Goal: Task Accomplishment & Management: Complete application form

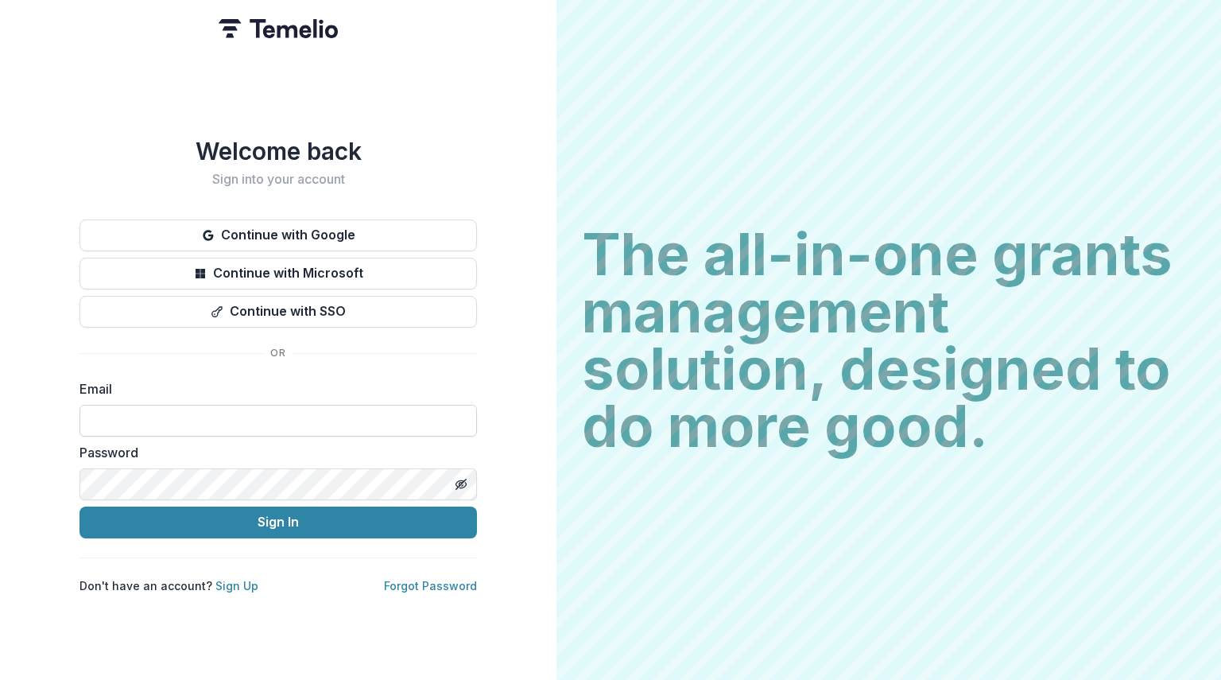
click at [170, 419] on input at bounding box center [277, 421] width 397 height 32
click at [0, 679] on com-1password-button at bounding box center [0, 680] width 0 height 0
type input "**********"
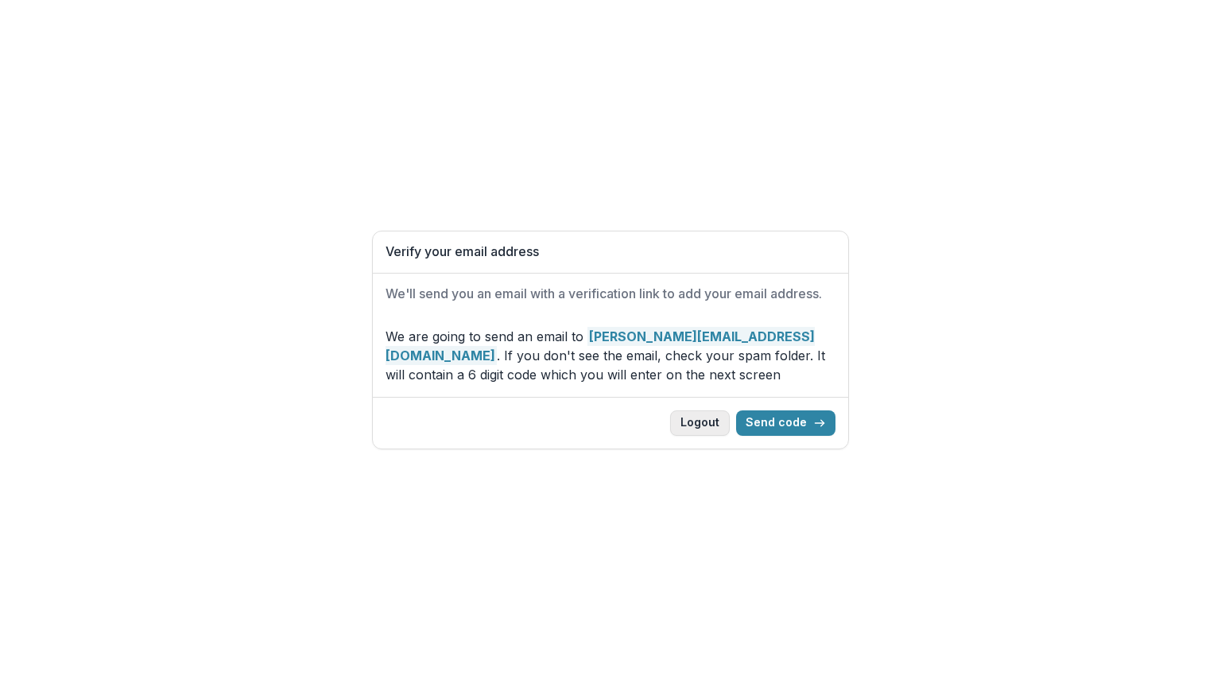
click at [712, 416] on button "Logout" at bounding box center [700, 422] width 60 height 25
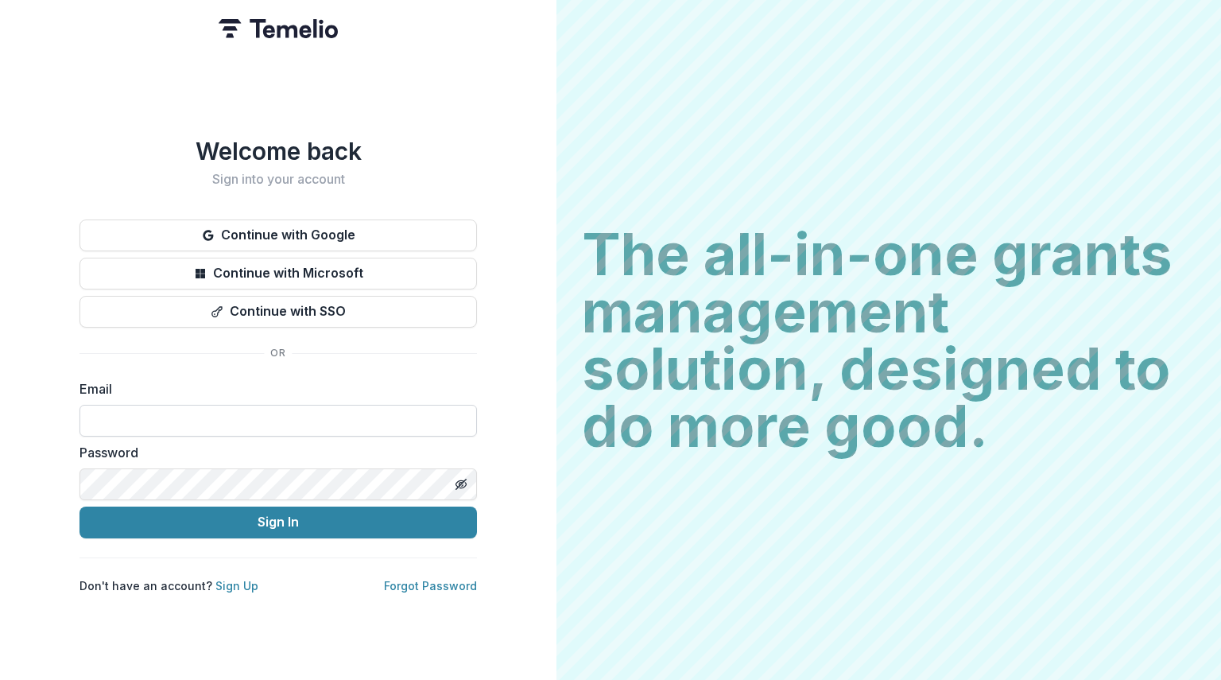
click at [124, 427] on input at bounding box center [277, 421] width 397 height 32
type input "**********"
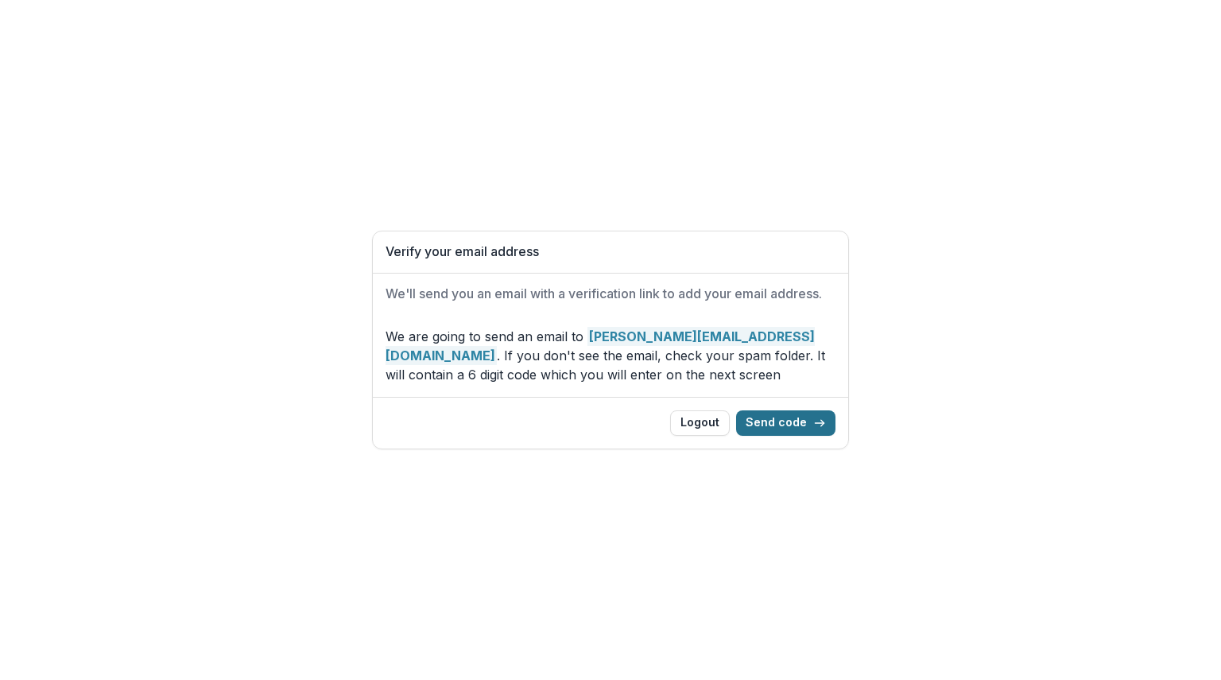
click at [805, 424] on button "Send code" at bounding box center [785, 422] width 99 height 25
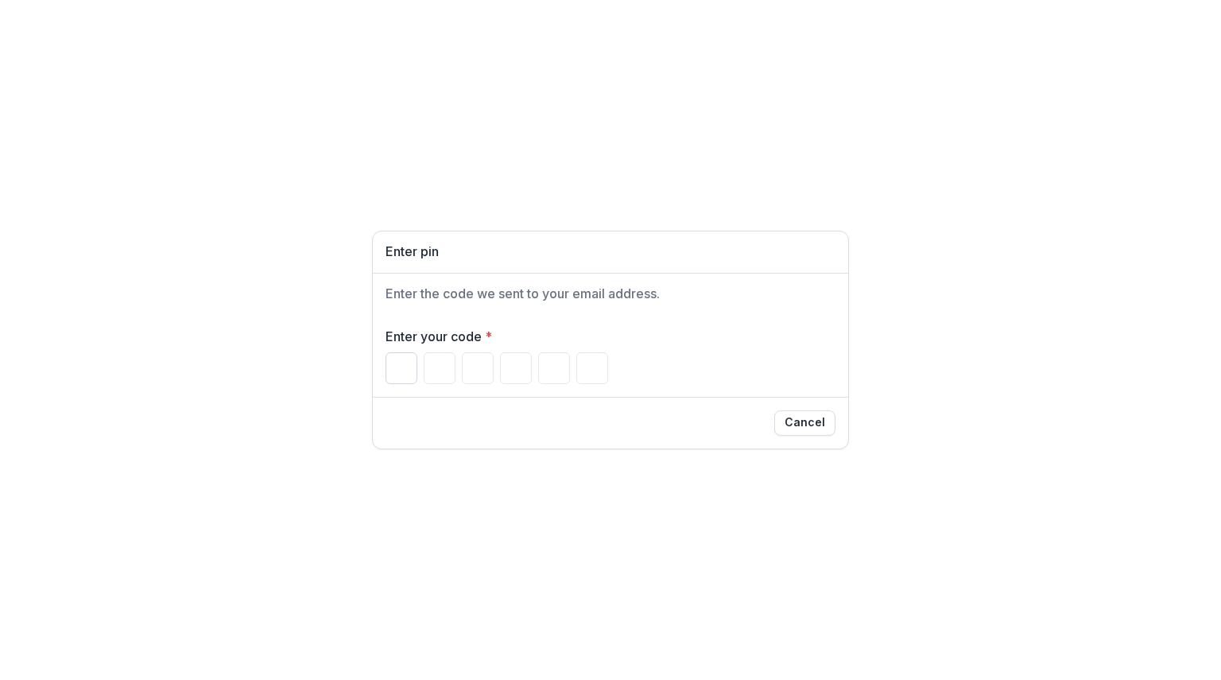
click at [387, 366] on input "Please enter your pin code" at bounding box center [402, 368] width 32 height 32
type input "*"
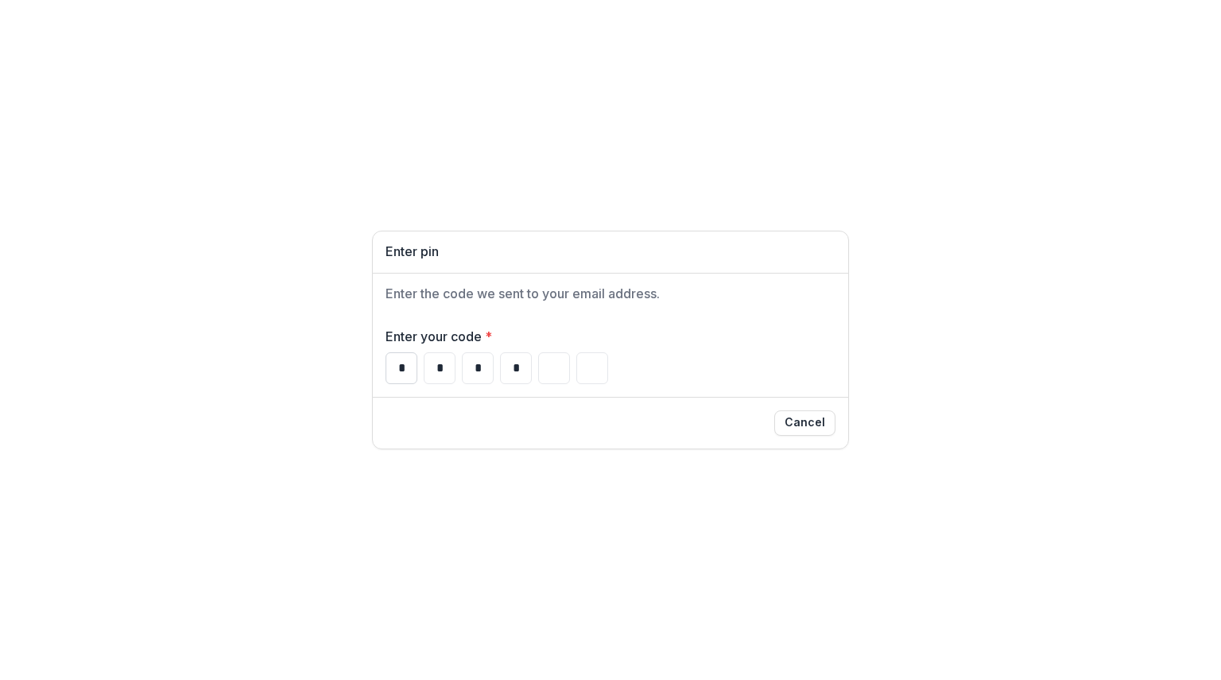
type input "*"
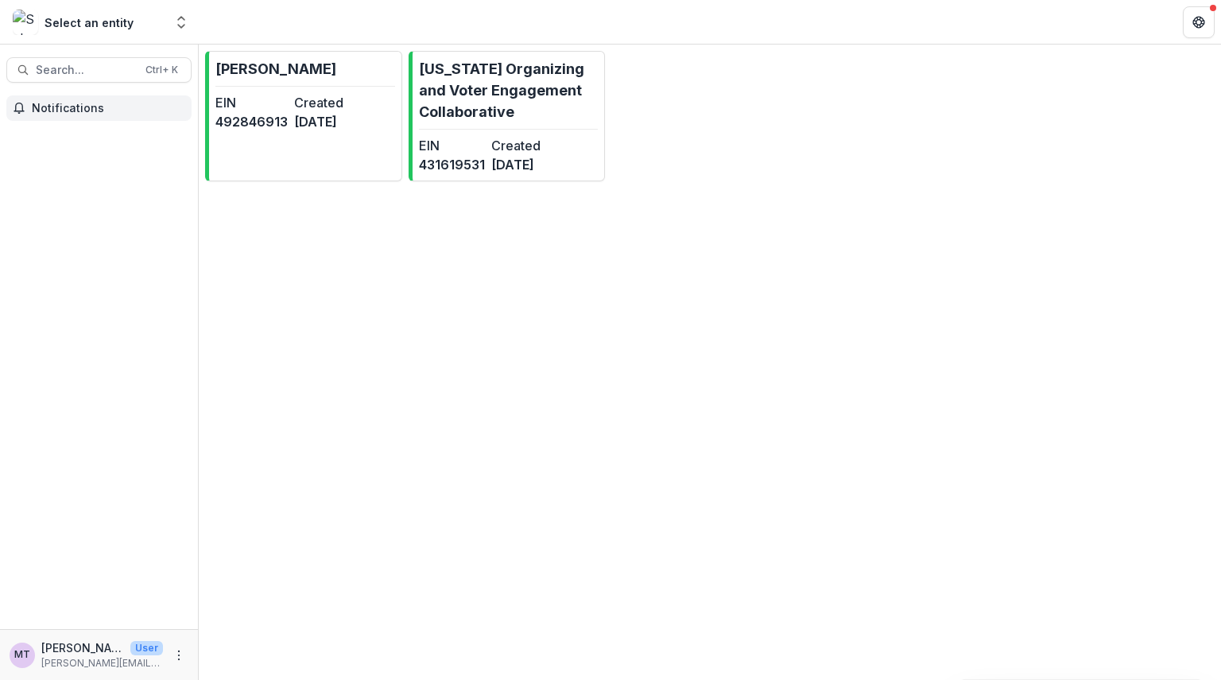
click at [83, 106] on span "Notifications" at bounding box center [108, 109] width 153 height 14
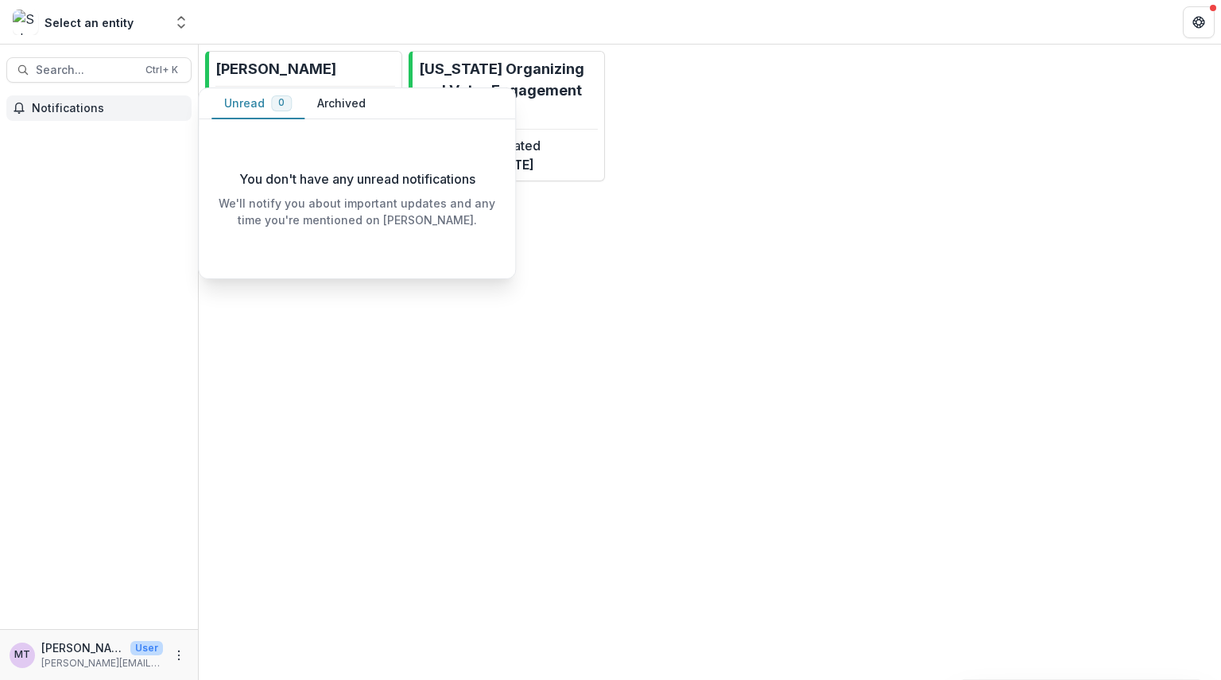
click at [83, 106] on span "Notifications" at bounding box center [108, 109] width 153 height 14
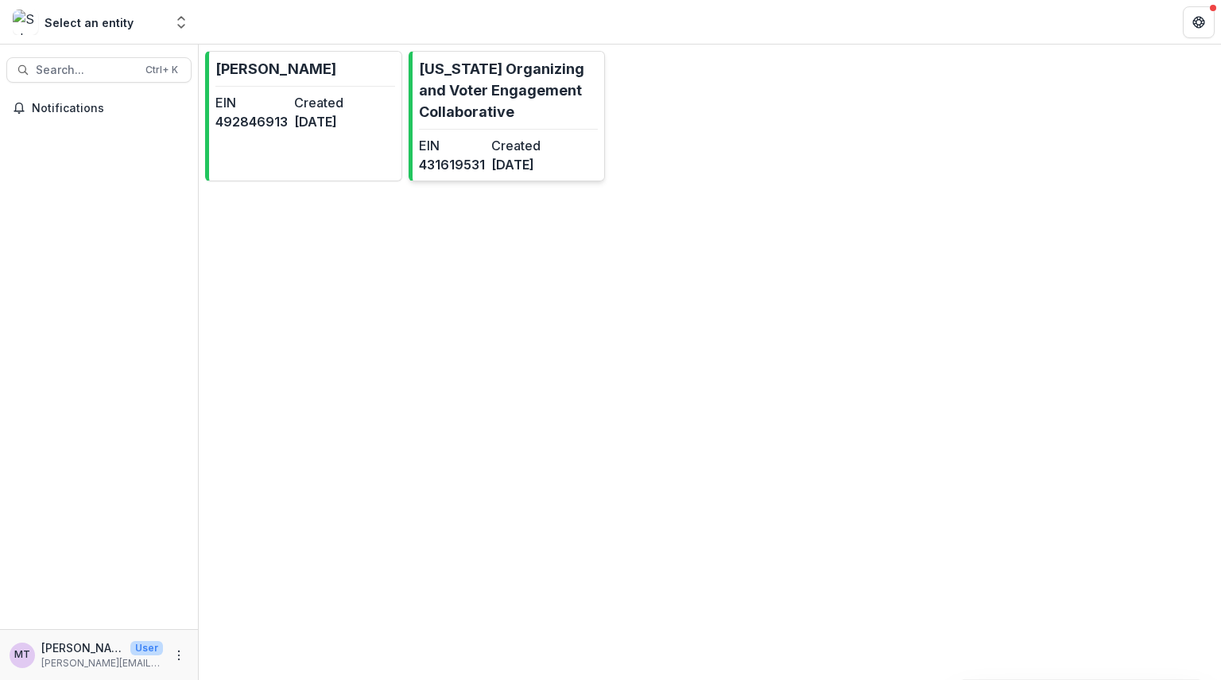
click at [506, 74] on p "Missouri Organizing and Voter Engagement Collaborative" at bounding box center [509, 90] width 180 height 64
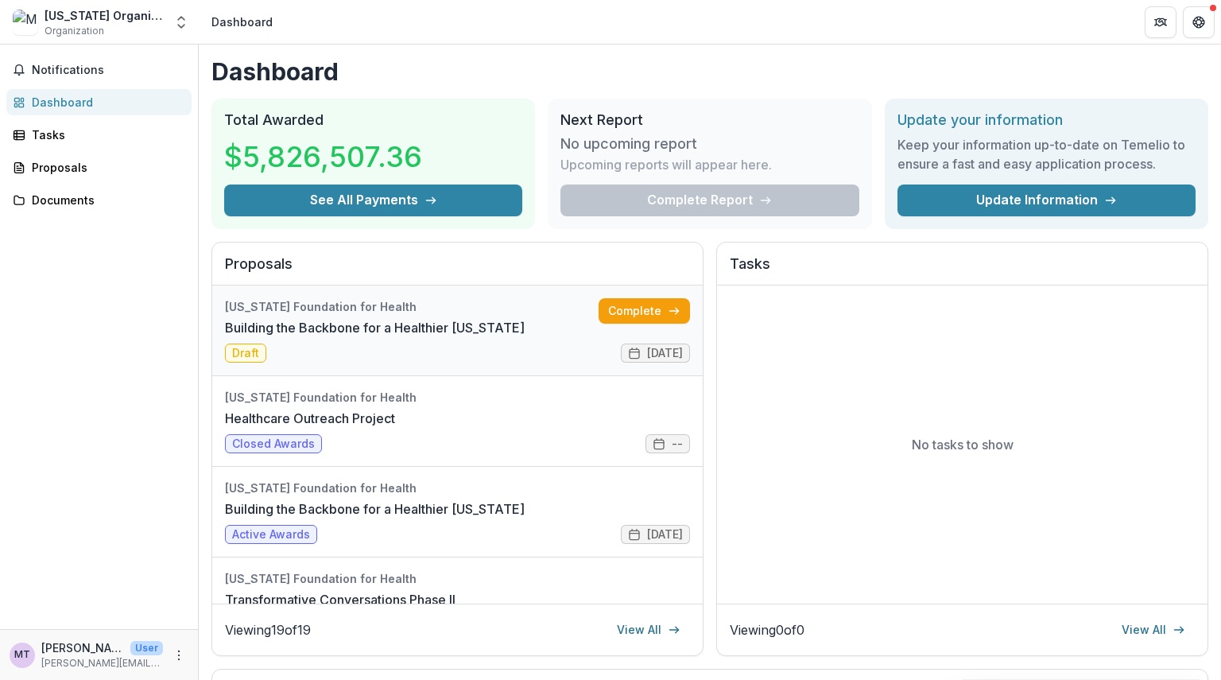
click at [525, 337] on link "Building the Backbone for a Healthier Missouri" at bounding box center [375, 327] width 300 height 19
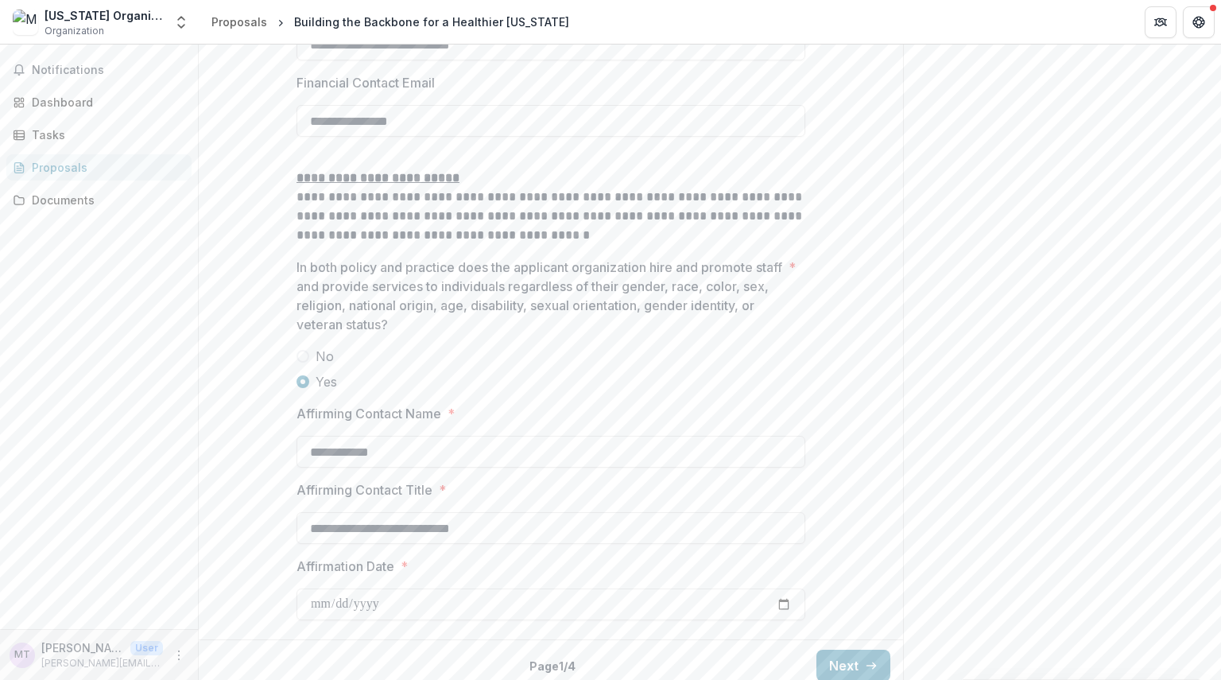
scroll to position [2873, 0]
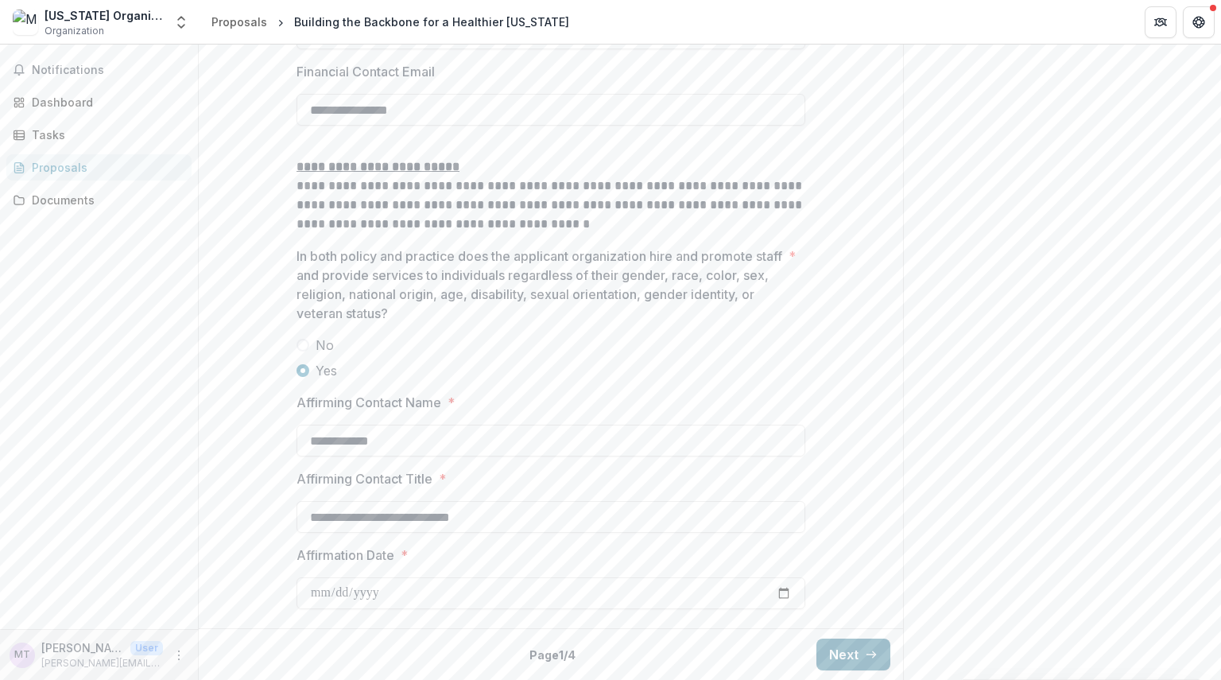
click at [841, 661] on button "Next" at bounding box center [853, 654] width 74 height 32
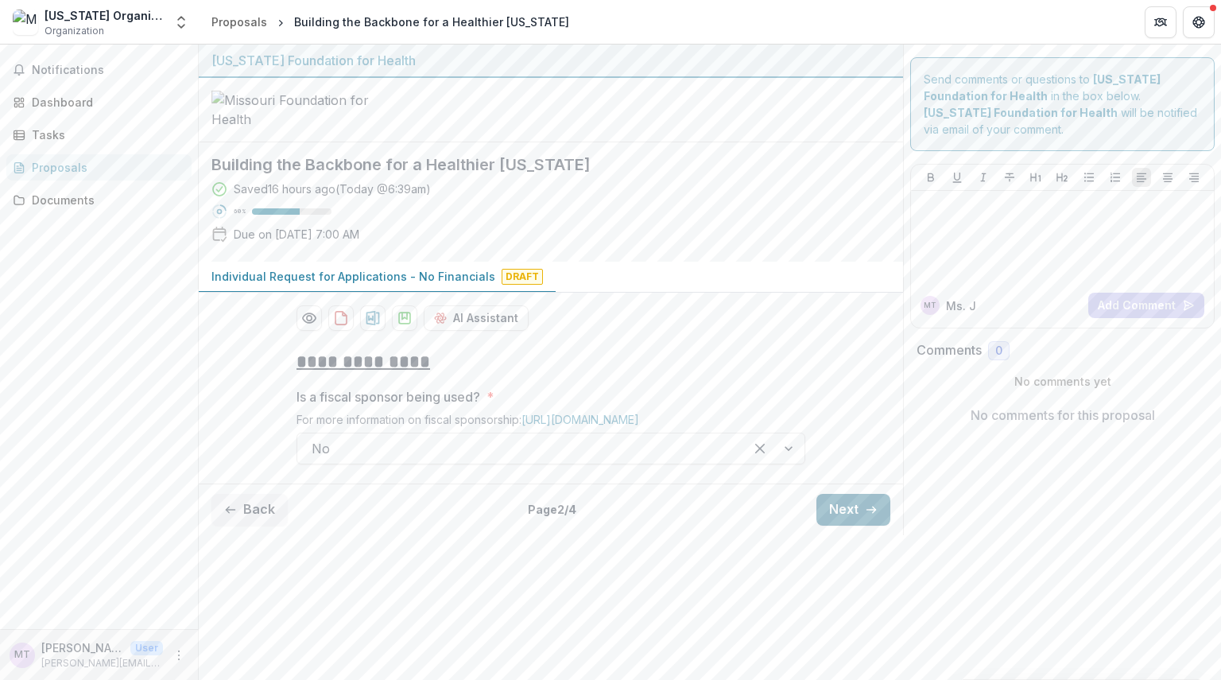
scroll to position [0, 0]
click at [857, 525] on button "Next" at bounding box center [853, 510] width 74 height 32
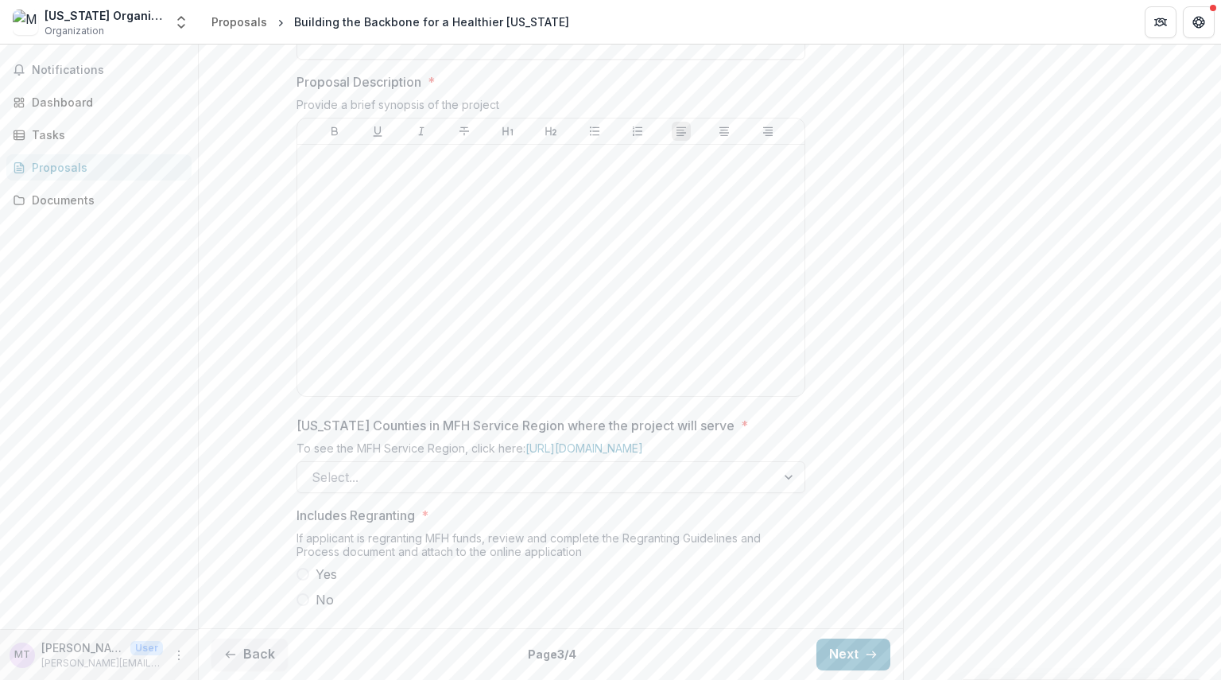
scroll to position [737, 0]
click at [717, 330] on div at bounding box center [551, 270] width 494 height 238
click at [852, 661] on button "Next" at bounding box center [853, 654] width 74 height 32
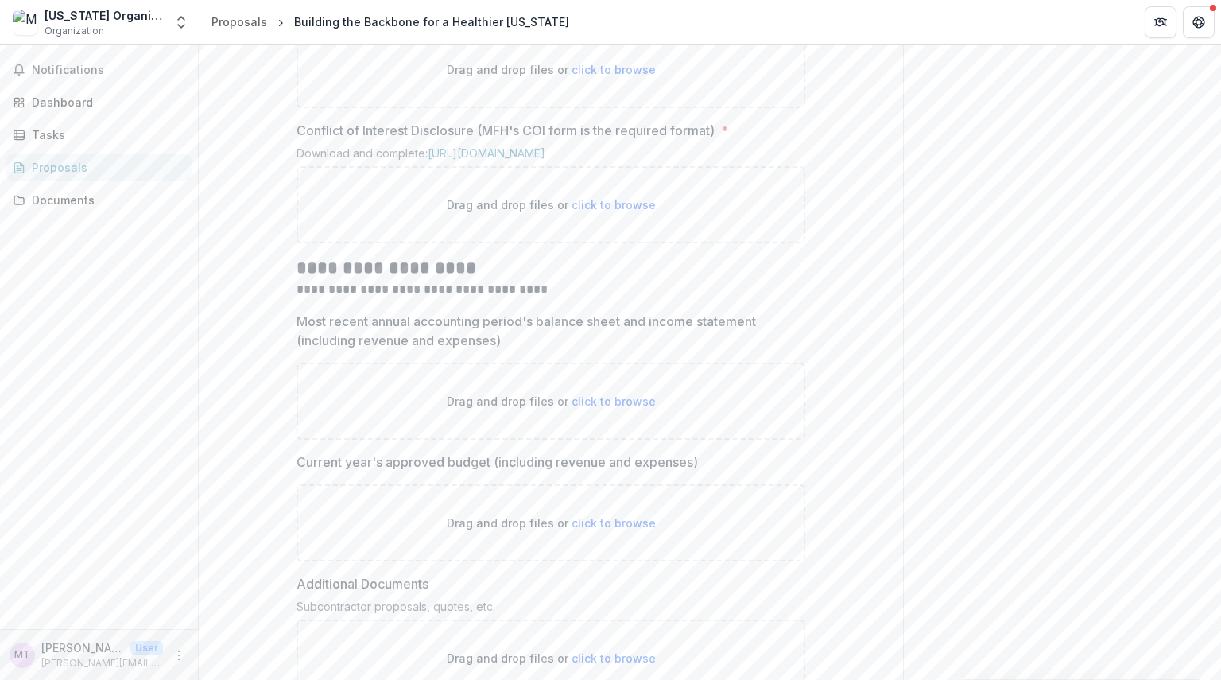
scroll to position [872, 0]
click at [852, 661] on div "**********" at bounding box center [551, 87] width 704 height 1245
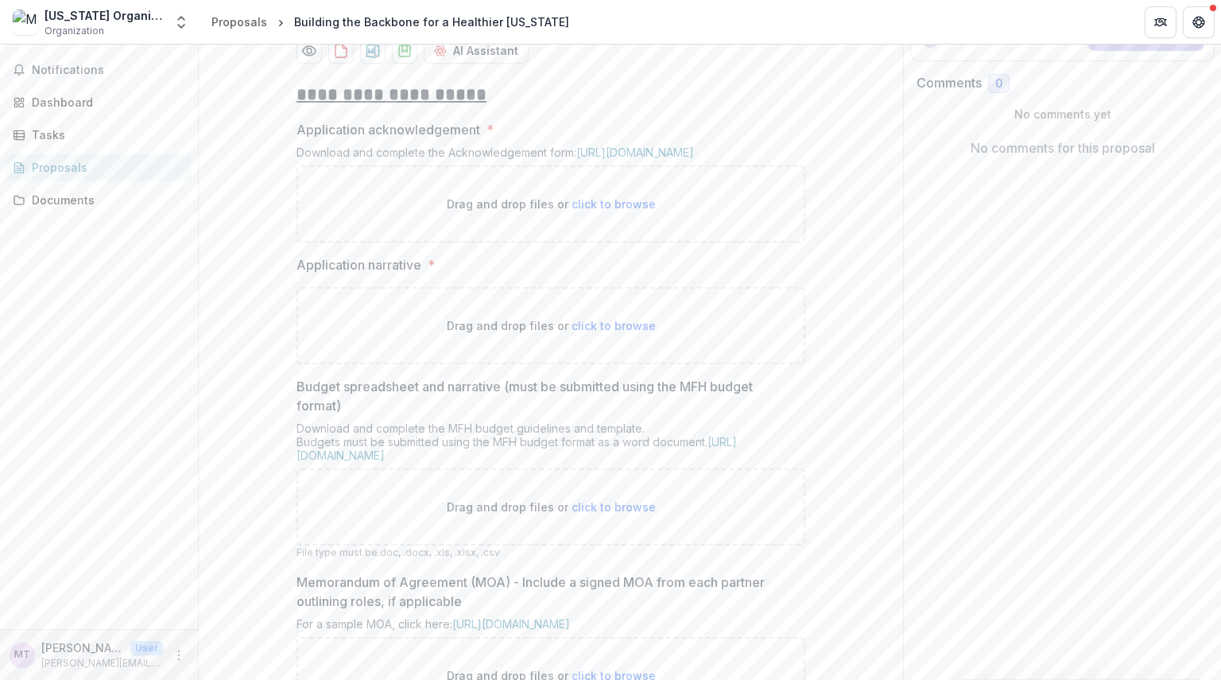
scroll to position [0, 0]
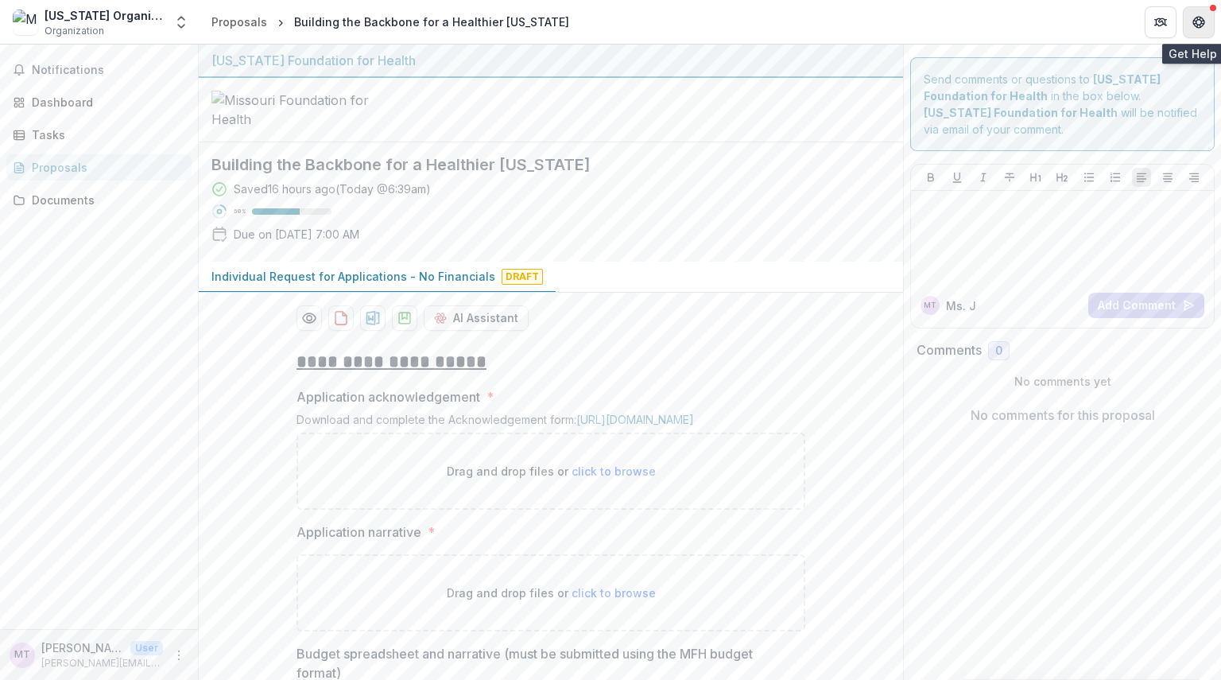
click at [1194, 18] on icon "Get Help" at bounding box center [1195, 18] width 3 height 3
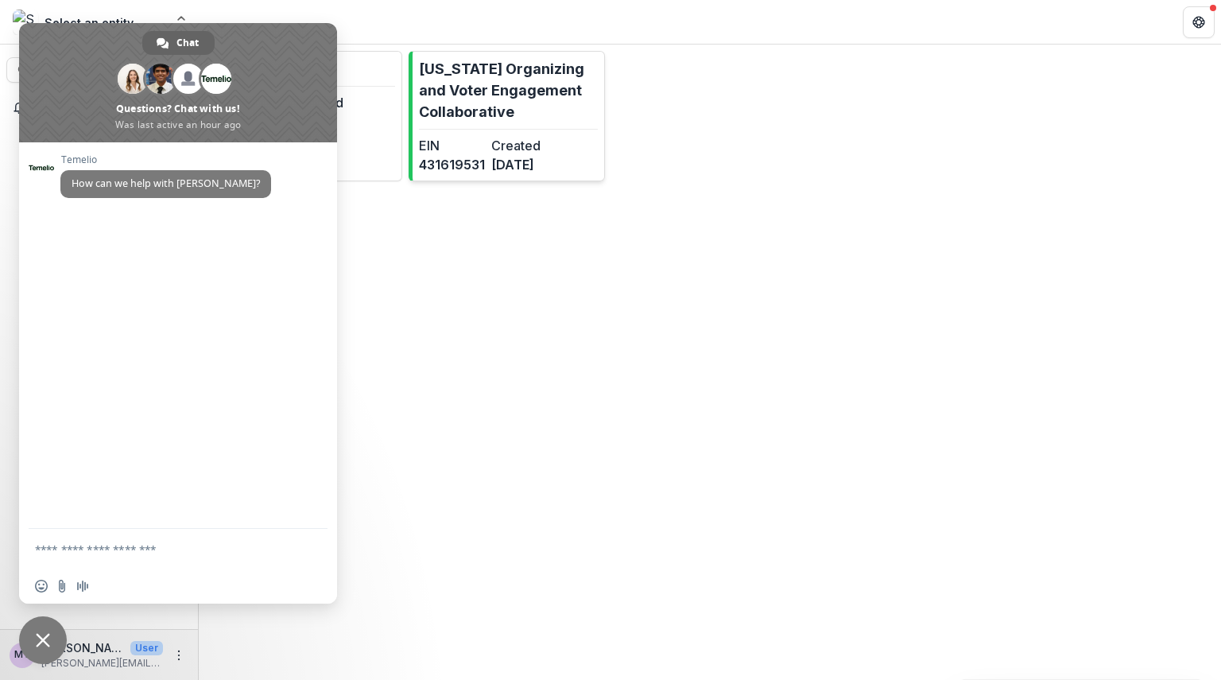
click at [571, 93] on p "[US_STATE] Organizing and Voter Engagement Collaborative" at bounding box center [509, 90] width 180 height 64
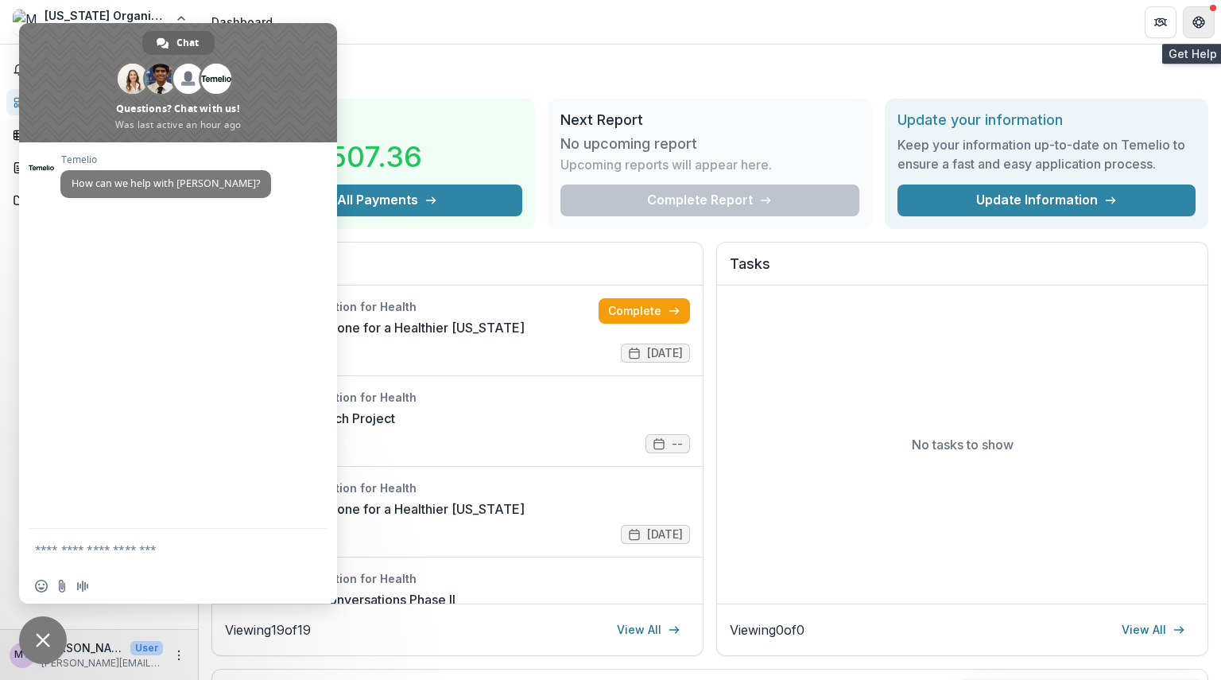
click at [1192, 23] on icon "Get Help" at bounding box center [1198, 22] width 13 height 13
click at [45, 644] on span "Close chat" at bounding box center [43, 640] width 14 height 14
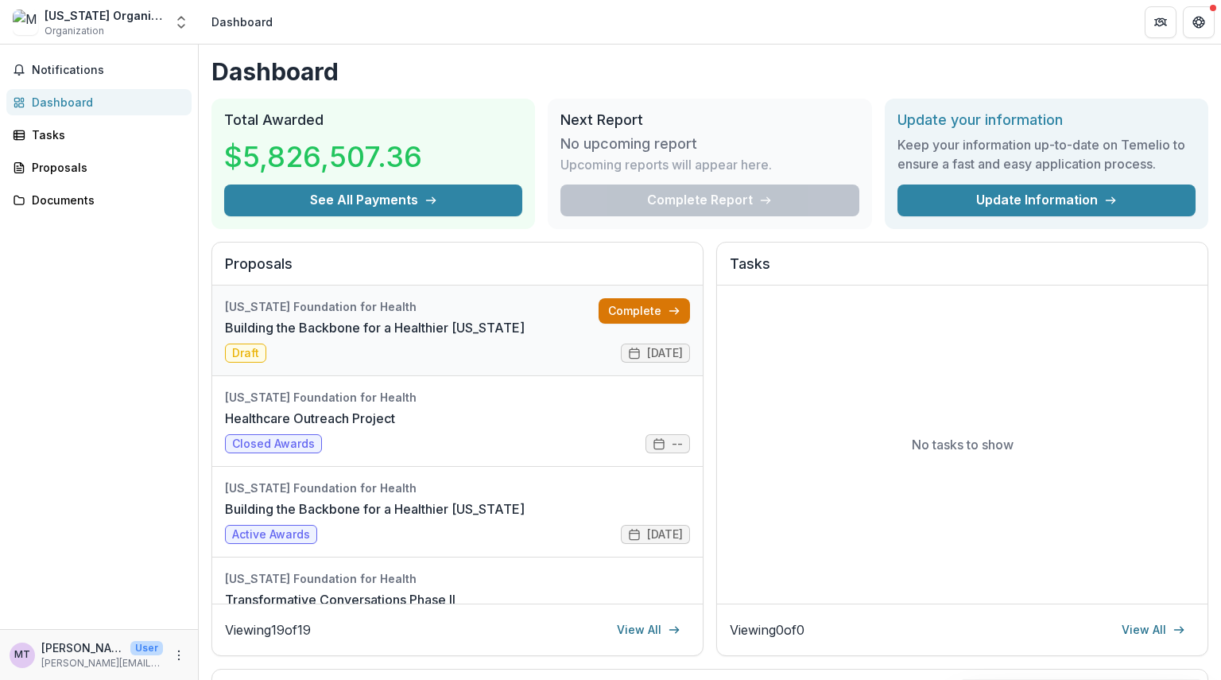
click at [623, 319] on link "Complete" at bounding box center [644, 310] width 91 height 25
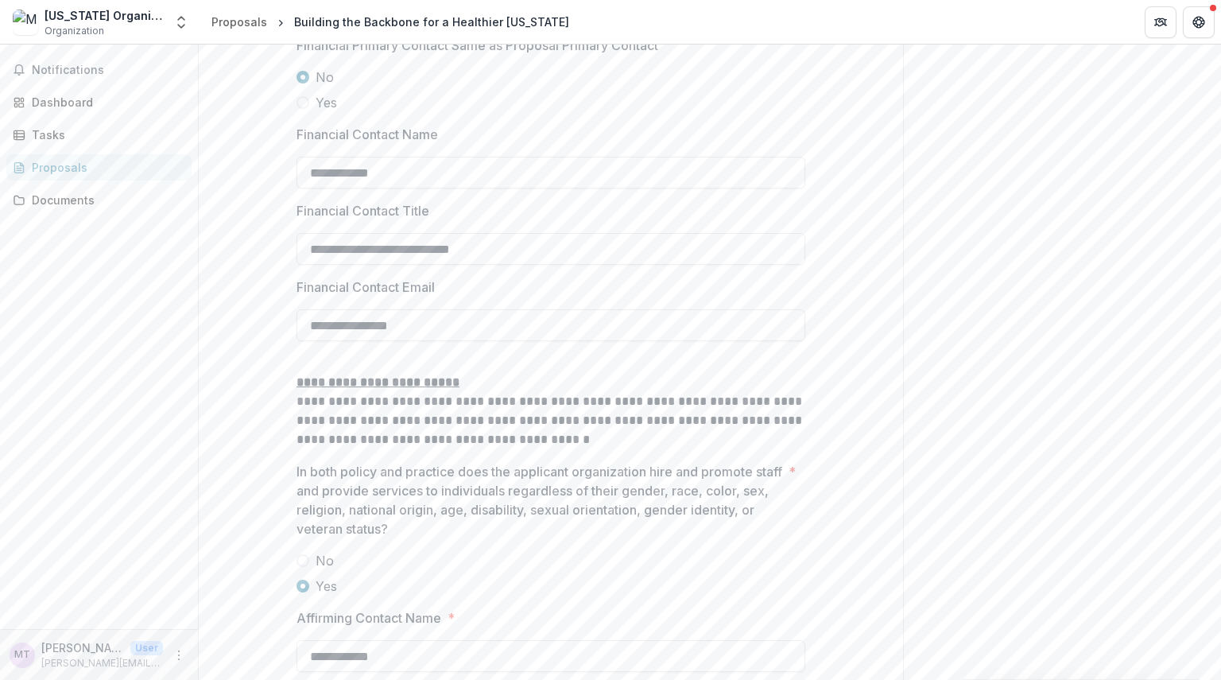
scroll to position [2873, 0]
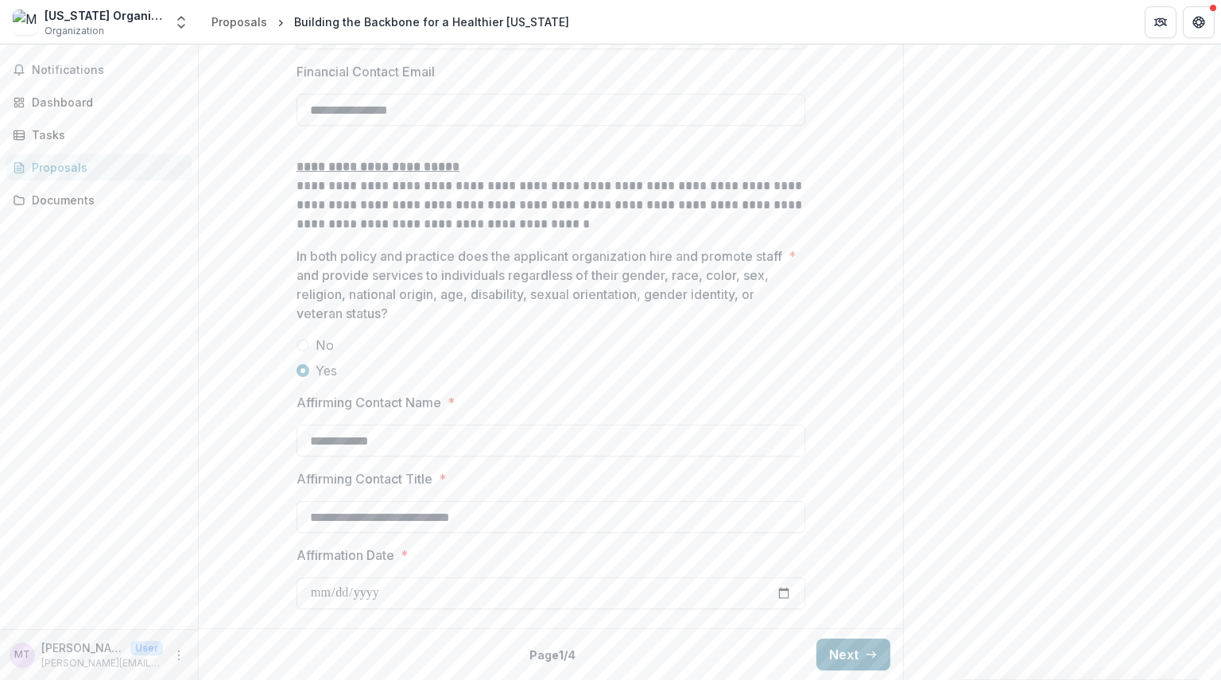
click at [854, 660] on button "Next" at bounding box center [853, 654] width 74 height 32
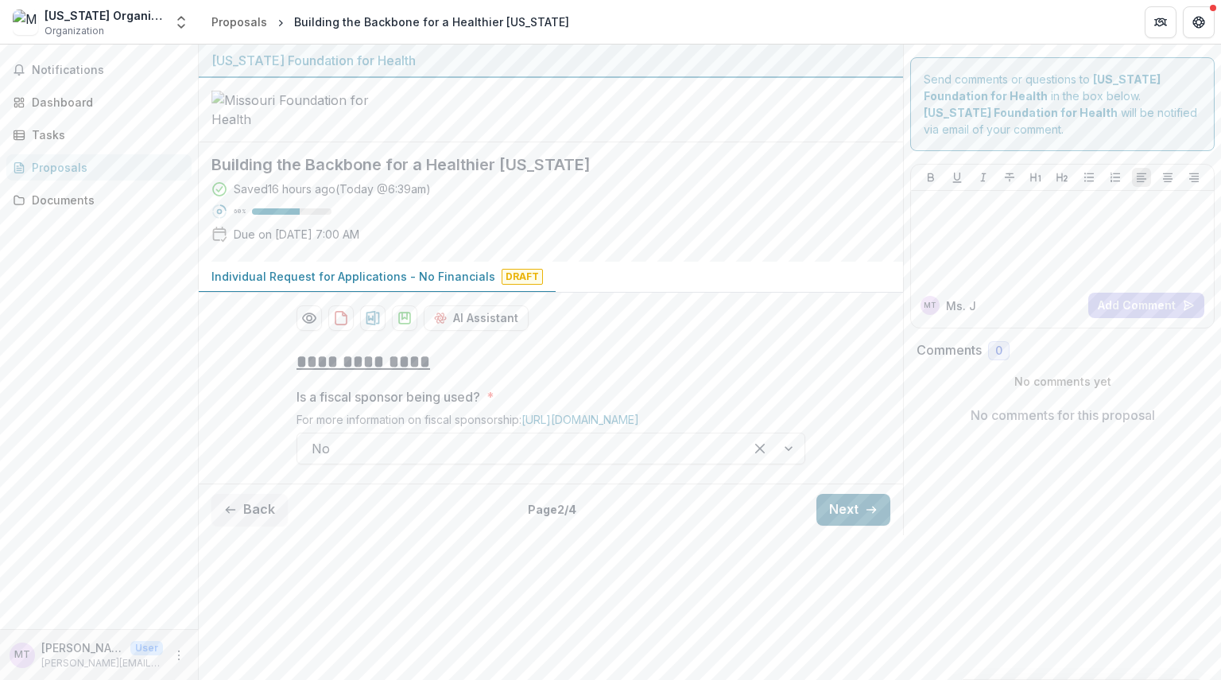
click at [853, 525] on button "Next" at bounding box center [853, 510] width 74 height 32
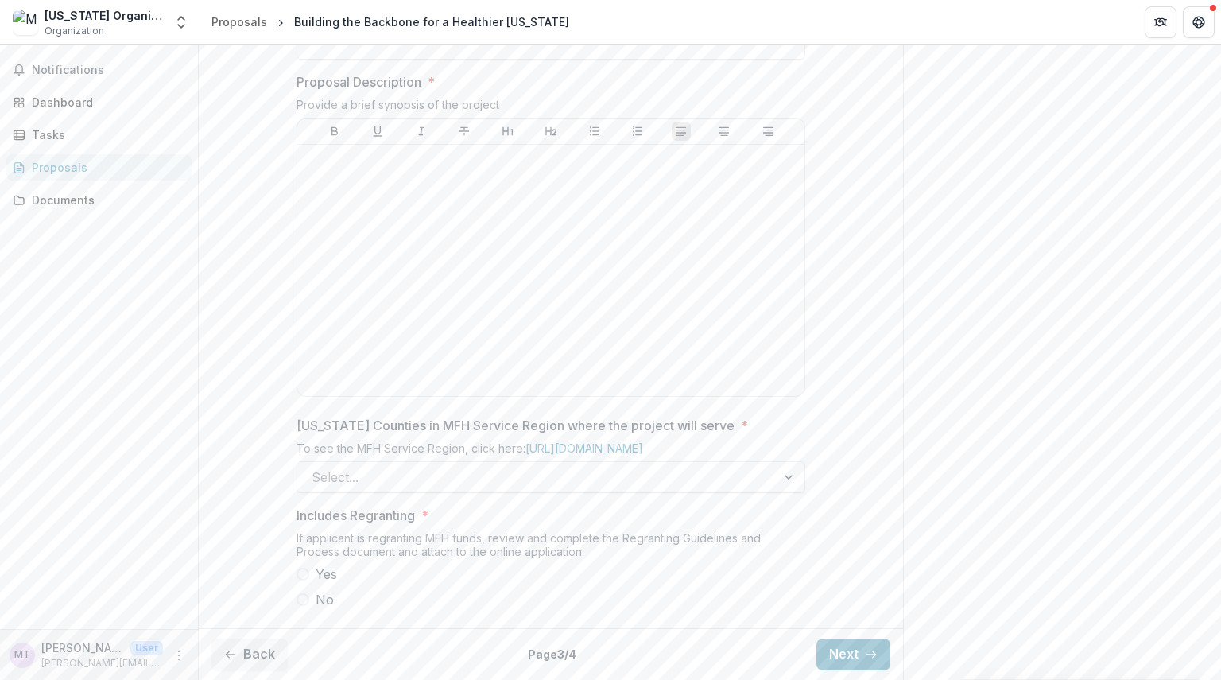
scroll to position [737, 0]
click at [846, 654] on button "Next" at bounding box center [853, 654] width 74 height 32
click at [846, 622] on div "**********" at bounding box center [551, 169] width 704 height 905
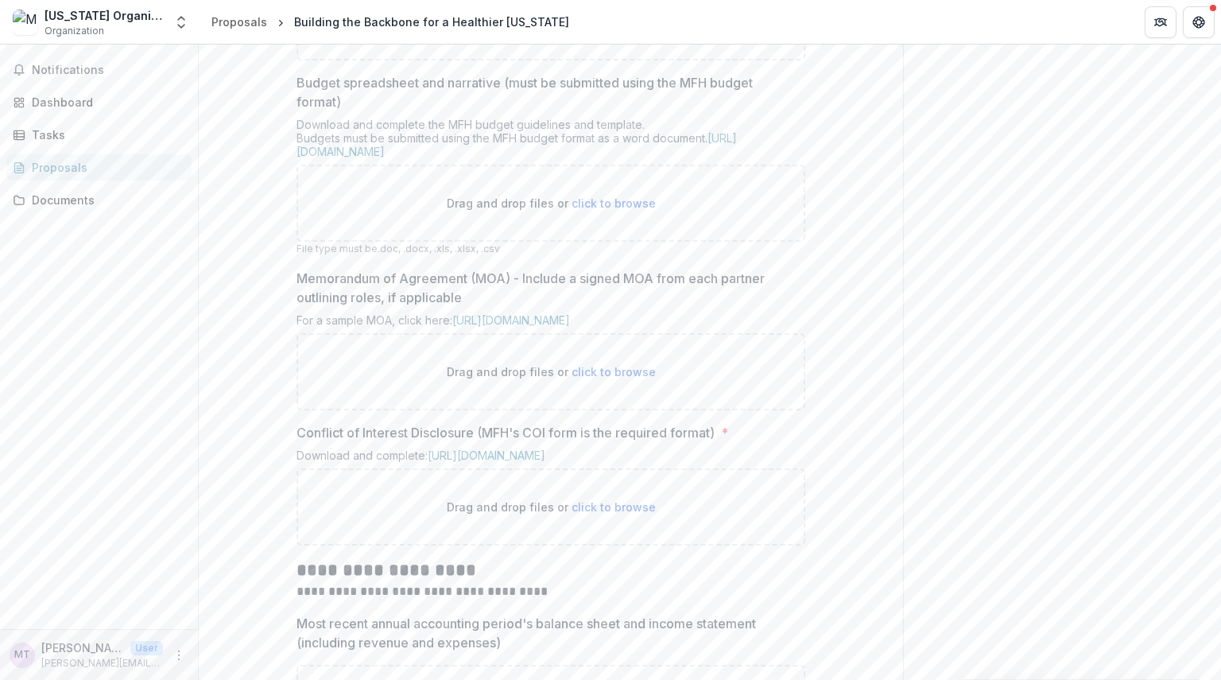
scroll to position [567, 0]
click at [628, 162] on link "https://mffh.org/the-foundation/grantees/funding-guidelines/#budget" at bounding box center [516, 148] width 440 height 27
drag, startPoint x: 423, startPoint y: 95, endPoint x: 274, endPoint y: 106, distance: 149.0
click at [274, 106] on div "**********" at bounding box center [551, 392] width 704 height 1245
copy p "Application narrative"
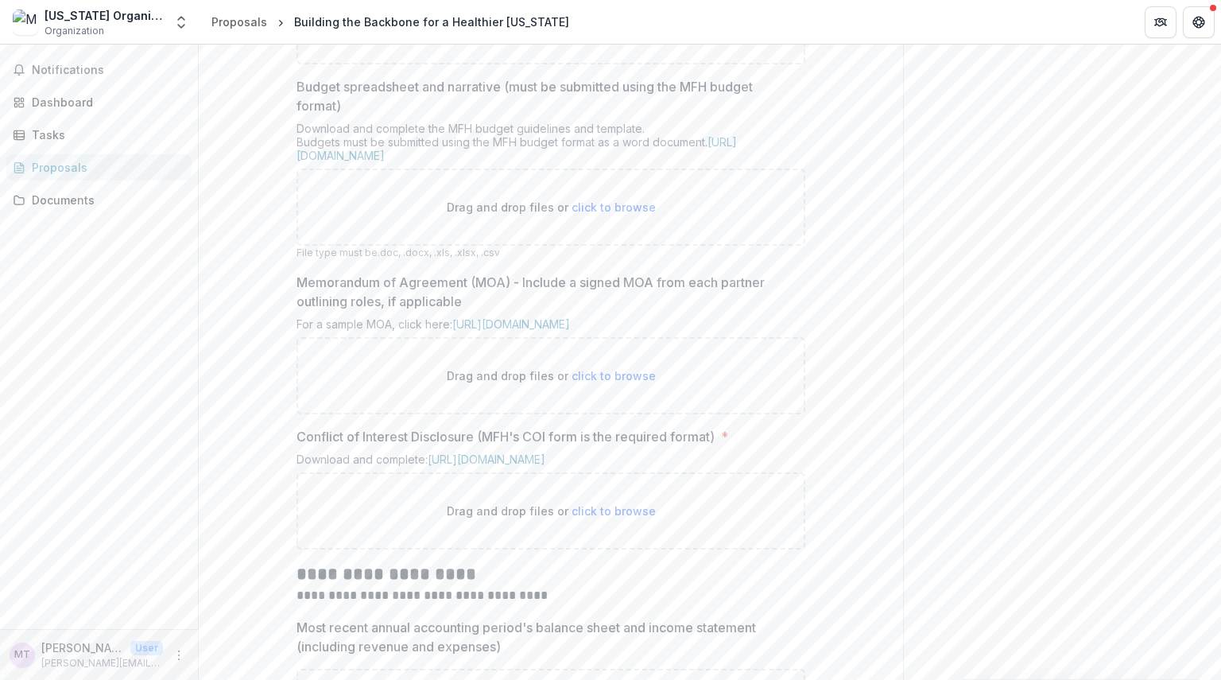
click at [673, 115] on p "Budget spreadsheet and narrative (must be submitted using the MFH budget format)" at bounding box center [545, 96] width 499 height 38
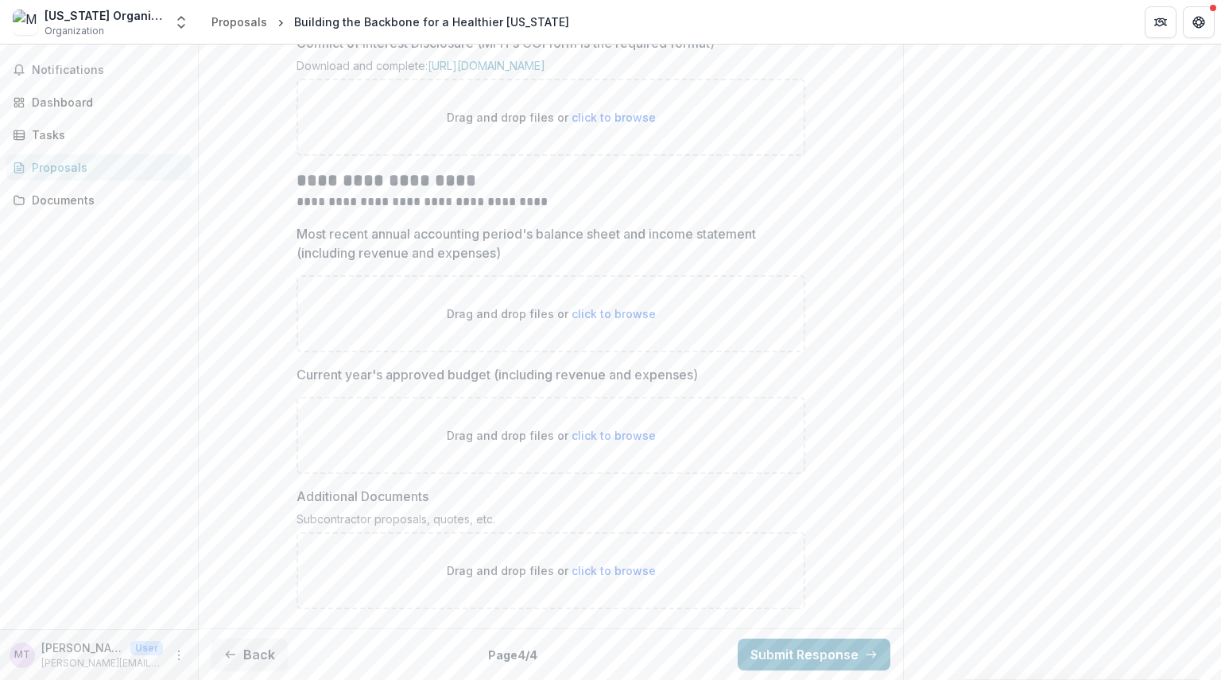
scroll to position [1104, 0]
